Goal: Information Seeking & Learning: Compare options

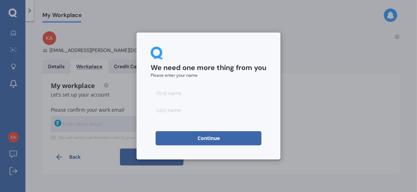
click at [213, 90] on input at bounding box center [209, 93] width 116 height 14
type input "Karan"
click at [182, 113] on input at bounding box center [209, 110] width 116 height 14
type input "[PERSON_NAME]"
click at [193, 133] on button "Continue" at bounding box center [209, 138] width 106 height 14
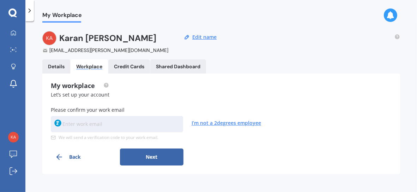
click at [107, 120] on input at bounding box center [117, 124] width 132 height 16
type input "[EMAIL_ADDRESS][PERSON_NAME][DOMAIN_NAME]"
click at [138, 151] on button "Next" at bounding box center [151, 156] width 63 height 17
click at [100, 121] on input at bounding box center [117, 124] width 132 height 16
paste input "PU630A"
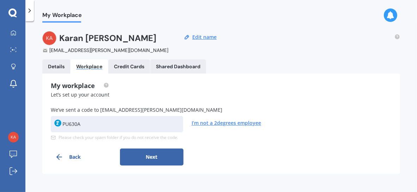
type input "PU630A"
click at [154, 156] on button "Next" at bounding box center [151, 156] width 63 height 17
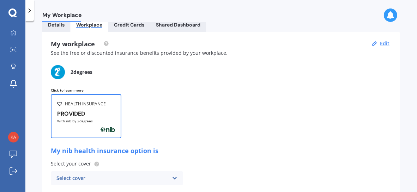
scroll to position [71, 0]
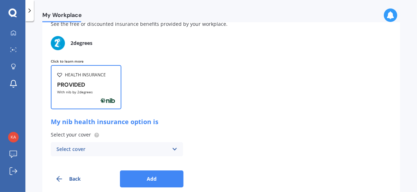
click at [104, 86] on div "PROVIDED" at bounding box center [86, 84] width 58 height 7
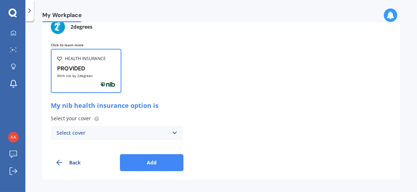
scroll to position [96, 0]
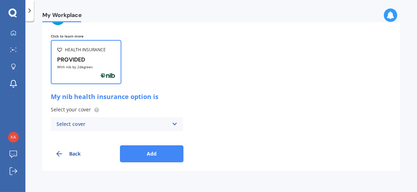
click at [161, 123] on div "Select cover" at bounding box center [112, 124] width 112 height 8
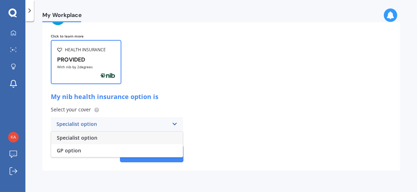
click at [161, 123] on div "Specialist option" at bounding box center [112, 124] width 112 height 8
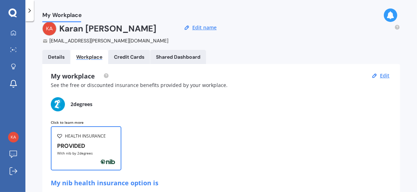
scroll to position [0, 0]
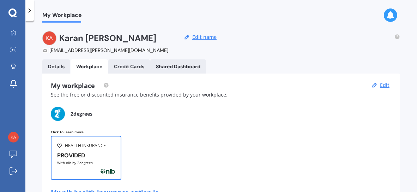
click at [133, 68] on div "Credit Cards" at bounding box center [129, 66] width 30 height 6
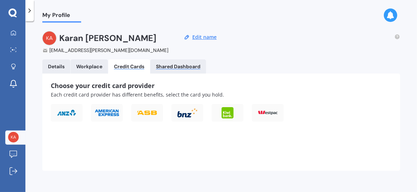
click at [164, 68] on div "Shared Dashboard" at bounding box center [178, 66] width 44 height 6
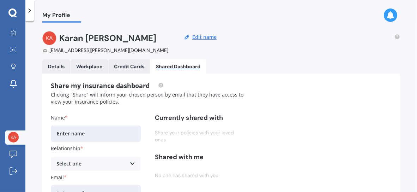
scroll to position [71, 0]
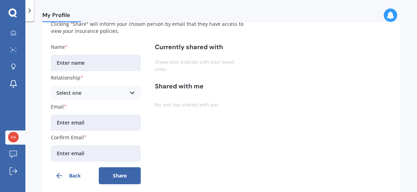
click at [129, 96] on div "Select one Spouse Child Partner Parent Sibling Friend" at bounding box center [96, 93] width 90 height 14
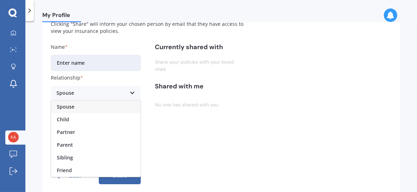
click at [128, 93] on div "Spouse Spouse Child Partner Parent Sibling Friend" at bounding box center [96, 93] width 90 height 14
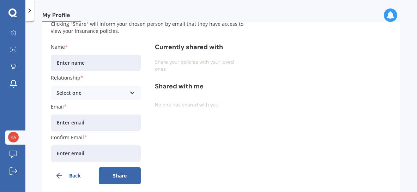
scroll to position [0, 0]
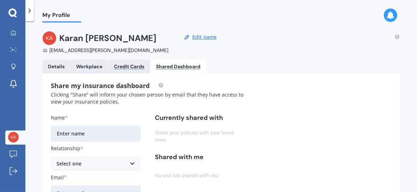
click at [123, 66] on div "Credit Cards" at bounding box center [129, 66] width 30 height 6
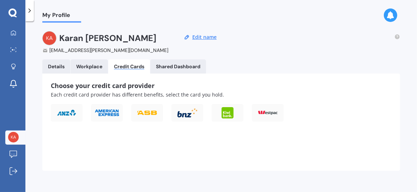
click at [93, 72] on link "Workplace" at bounding box center [89, 66] width 37 height 14
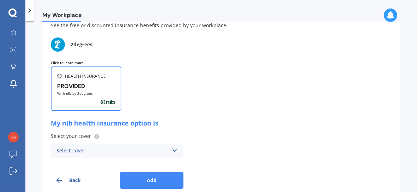
scroll to position [60, 0]
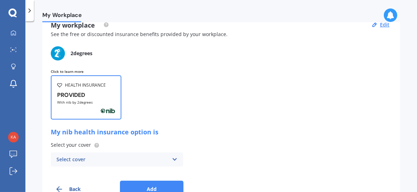
click at [75, 69] on p "Click to learn more" at bounding box center [221, 71] width 341 height 5
click at [75, 74] on div "Click to learn more HEALTH INSURANCE PROVIDED With nib by 2degrees My nib healt…" at bounding box center [221, 133] width 341 height 128
click at [62, 83] on div "HEALTH INSURANCE" at bounding box center [86, 84] width 58 height 7
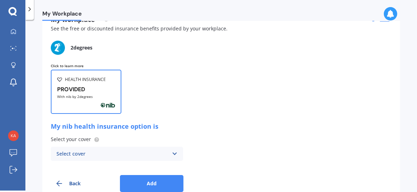
scroll to position [96, 0]
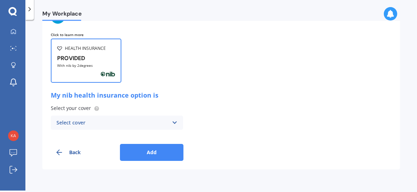
click at [100, 119] on div "Select cover" at bounding box center [112, 123] width 112 height 8
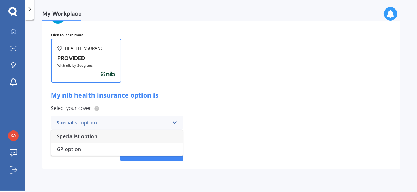
click at [100, 119] on div "Specialist option" at bounding box center [112, 123] width 112 height 8
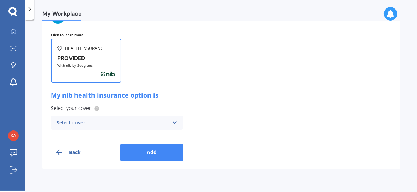
click at [100, 121] on div "Select cover" at bounding box center [112, 123] width 112 height 8
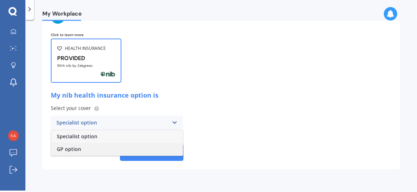
click at [84, 153] on div "GP option" at bounding box center [117, 148] width 132 height 13
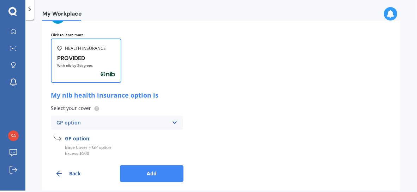
click at [121, 124] on div "GP option" at bounding box center [112, 123] width 112 height 8
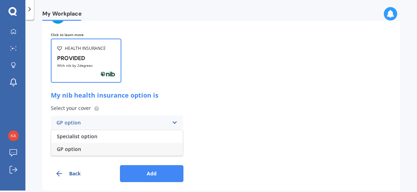
scroll to position [0, 0]
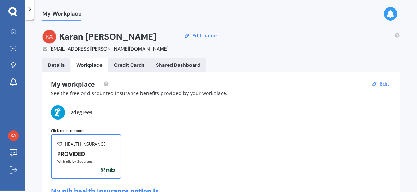
click at [60, 67] on div "Details" at bounding box center [56, 65] width 17 height 6
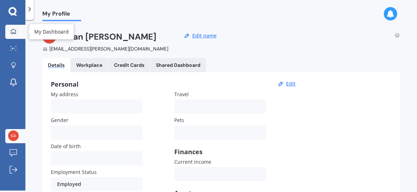
click at [13, 34] on div at bounding box center [13, 32] width 11 height 6
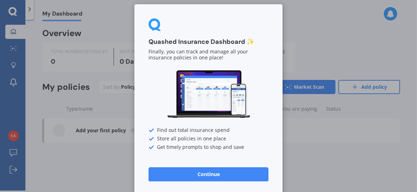
scroll to position [9, 0]
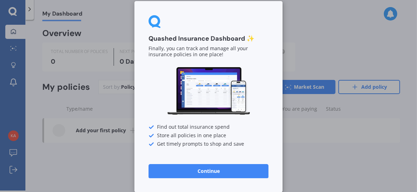
click at [223, 170] on button "Continue" at bounding box center [208, 171] width 120 height 14
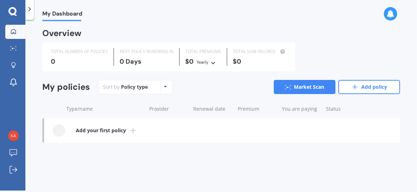
click at [162, 88] on div "Policy type Alphabetical Date added Renewing next" at bounding box center [165, 86] width 11 height 13
click at [164, 87] on icon at bounding box center [165, 86] width 3 height 4
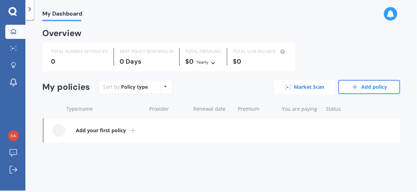
click at [304, 88] on link "Market Scan" at bounding box center [305, 87] width 62 height 14
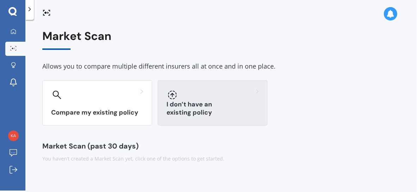
click at [179, 113] on h3 "I don’t have an existing policy" at bounding box center [212, 108] width 92 height 16
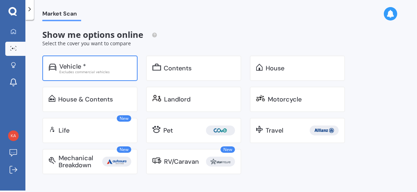
click at [94, 75] on div "Vehicle * Excludes commercial vehicles" at bounding box center [89, 67] width 95 height 25
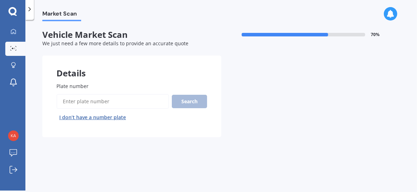
click at [97, 96] on input "Plate number" at bounding box center [112, 101] width 113 height 15
type input "PEP33"
click at [194, 102] on button "Search" at bounding box center [189, 101] width 35 height 13
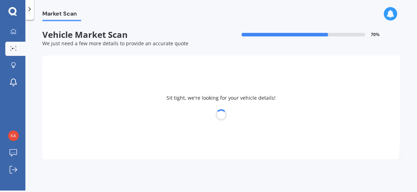
select select "HYUNDAI"
select select "IONIQ"
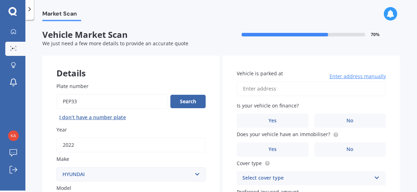
scroll to position [35, 0]
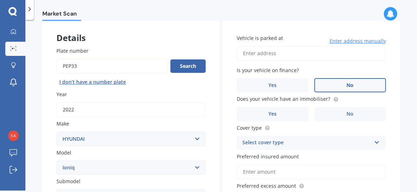
click at [343, 84] on label "No" at bounding box center [350, 85] width 72 height 14
click at [0, 0] on input "No" at bounding box center [0, 0] width 0 height 0
click at [339, 116] on label "No" at bounding box center [350, 114] width 72 height 14
click at [0, 0] on input "No" at bounding box center [0, 0] width 0 height 0
click at [275, 138] on div "Select cover type" at bounding box center [306, 142] width 129 height 8
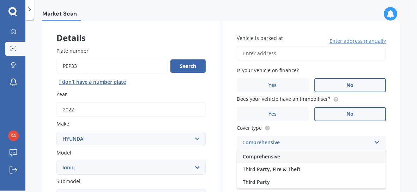
click at [270, 158] on span "Comprehensive" at bounding box center [261, 156] width 37 height 7
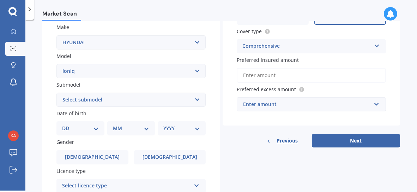
scroll to position [141, 0]
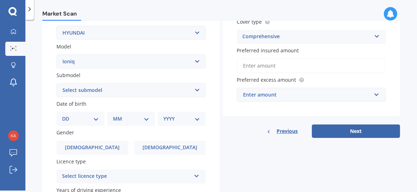
click at [89, 119] on select "DD 01 02 03 04 05 06 07 08 09 10 11 12 13 14 15 16 17 18 19 20 21 22 23 24 25 2…" at bounding box center [80, 119] width 37 height 8
select select "22"
click at [68, 115] on select "DD 01 02 03 04 05 06 07 08 09 10 11 12 13 14 15 16 17 18 19 20 21 22 23 24 25 2…" at bounding box center [80, 119] width 37 height 8
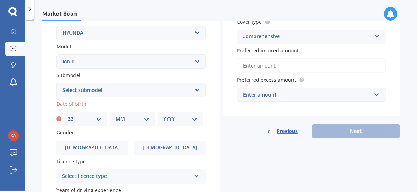
click at [136, 117] on select "MM 01 02 03 04 05 06 07 08 09 10 11 12" at bounding box center [133, 119] width 34 height 8
select select "08"
click at [116, 115] on select "MM 01 02 03 04 05 06 07 08 09 10 11 12" at bounding box center [133, 119] width 34 height 8
click at [175, 115] on select "YYYY 2025 2024 2023 2022 2021 2020 2019 2018 2017 2016 2015 2014 2013 2012 2011…" at bounding box center [180, 119] width 34 height 8
select select "1995"
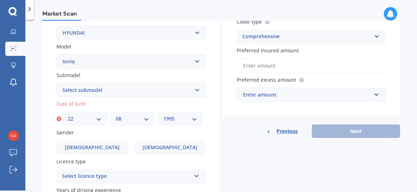
click at [163, 115] on select "YYYY 2025 2024 2023 2022 2021 2020 2019 2018 2017 2016 2015 2014 2013 2012 2011…" at bounding box center [180, 119] width 34 height 8
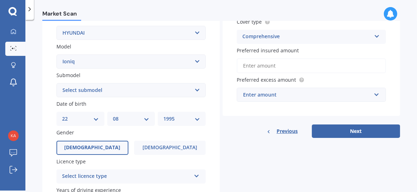
click at [91, 144] on span "[DEMOGRAPHIC_DATA]" at bounding box center [92, 147] width 56 height 6
click at [0, 0] on input "[DEMOGRAPHIC_DATA]" at bounding box center [0, 0] width 0 height 0
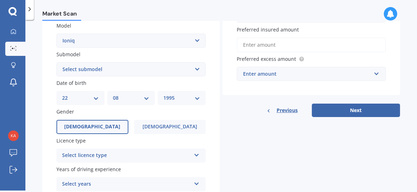
scroll to position [176, 0]
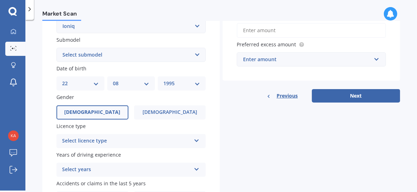
click at [135, 138] on div "Select licence type" at bounding box center [126, 140] width 129 height 8
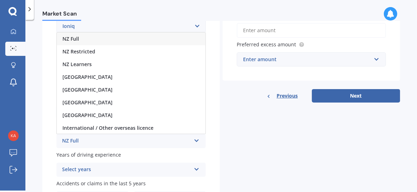
click at [101, 40] on div "NZ Full" at bounding box center [131, 38] width 148 height 13
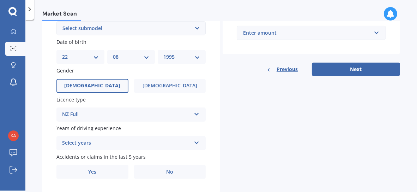
scroll to position [222, 0]
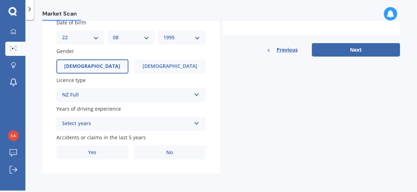
click at [104, 121] on div "Select years" at bounding box center [126, 123] width 129 height 8
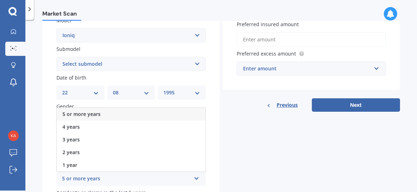
scroll to position [117, 0]
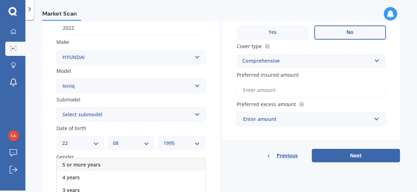
click at [98, 162] on span "5 or more years" at bounding box center [81, 164] width 38 height 7
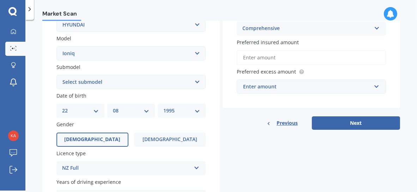
scroll to position [222, 0]
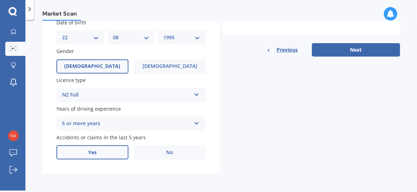
click at [103, 148] on label "Yes" at bounding box center [92, 152] width 72 height 14
click at [0, 0] on input "Yes" at bounding box center [0, 0] width 0 height 0
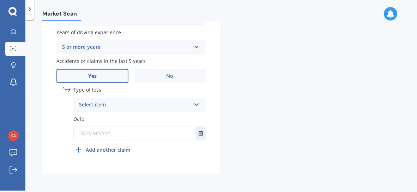
click at [108, 103] on div "Select item" at bounding box center [135, 105] width 112 height 8
click at [105, 117] on span "At fault accident" at bounding box center [99, 118] width 40 height 7
click at [133, 94] on div "Type of loss At fault accident At fault accident Not at fault accident" at bounding box center [139, 99] width 132 height 26
click at [131, 103] on div "At fault accident" at bounding box center [135, 105] width 112 height 8
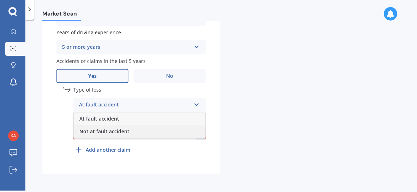
click at [107, 128] on span "Not at fault accident" at bounding box center [104, 131] width 50 height 7
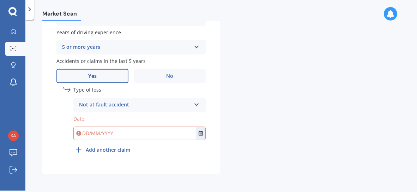
click at [85, 132] on input "text" at bounding box center [135, 133] width 122 height 13
type input "0"
type input "[DATE]"
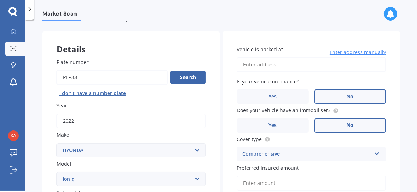
scroll to position [16, 0]
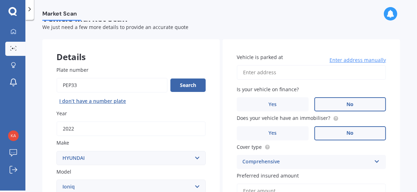
click at [288, 63] on div "Vehicle is parked at Enter address manually" at bounding box center [311, 66] width 149 height 26
click at [283, 69] on input "Vehicle is parked at" at bounding box center [311, 72] width 149 height 15
type input "[STREET_ADDRESS][PERSON_NAME]"
click at [332, 108] on label "No" at bounding box center [350, 104] width 72 height 14
click at [0, 0] on input "No" at bounding box center [0, 0] width 0 height 0
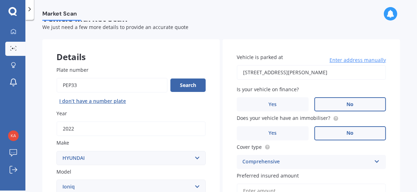
click at [332, 134] on label "No" at bounding box center [350, 133] width 72 height 14
click at [0, 0] on input "No" at bounding box center [0, 0] width 0 height 0
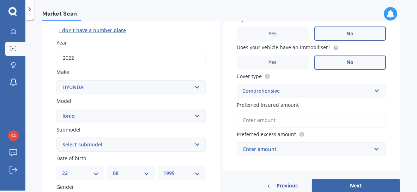
click at [297, 120] on input "Preferred insured amount" at bounding box center [311, 120] width 149 height 15
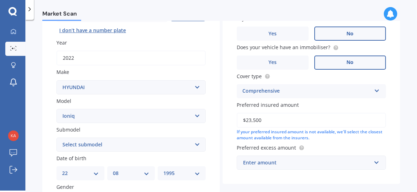
type input "$23,500"
click at [267, 171] on div "Vehicle is parked at [STREET_ADDRESS][PERSON_NAME] Enter address manually Is yo…" at bounding box center [311, 76] width 177 height 215
click at [275, 158] on div "Enter amount" at bounding box center [307, 162] width 128 height 8
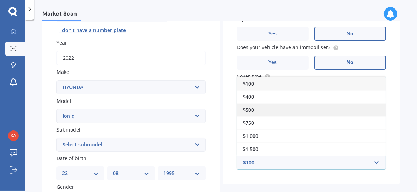
click at [262, 113] on div "$500" at bounding box center [311, 109] width 148 height 13
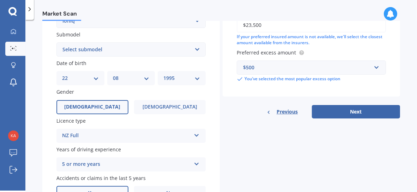
scroll to position [193, 0]
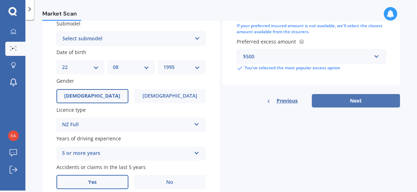
click at [347, 101] on button "Next" at bounding box center [356, 100] width 88 height 13
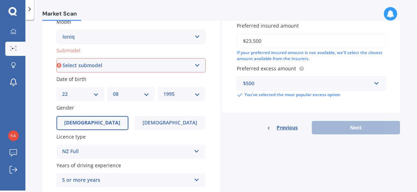
scroll to position [155, 0]
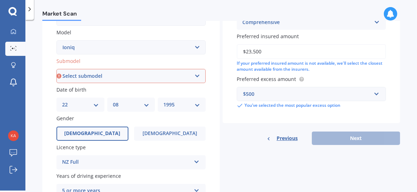
click at [155, 76] on select "Select submodel 1.6 Hybrid 1.6 Hybrid Elite Electric" at bounding box center [130, 76] width 149 height 14
select select "1.6 HYBRID"
click at [56, 69] on select "Select submodel 1.6 Hybrid 1.6 Hybrid Elite Electric" at bounding box center [130, 76] width 149 height 14
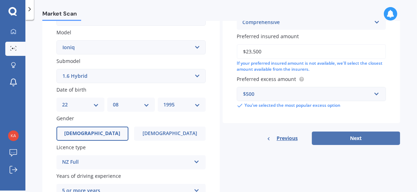
click at [371, 137] on button "Next" at bounding box center [356, 137] width 88 height 13
select select "22"
select select "08"
select select "1995"
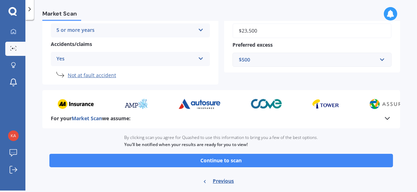
scroll to position [183, 0]
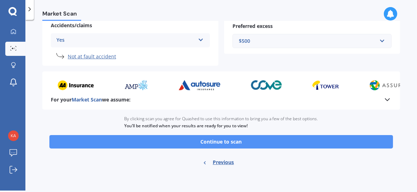
click at [263, 138] on button "Continue to scan" at bounding box center [221, 141] width 344 height 13
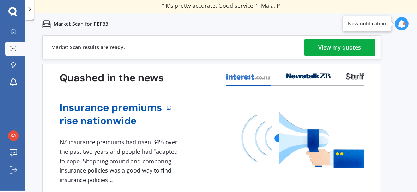
click at [329, 50] on div "View my quotes" at bounding box center [339, 47] width 43 height 17
